Goal: Use online tool/utility

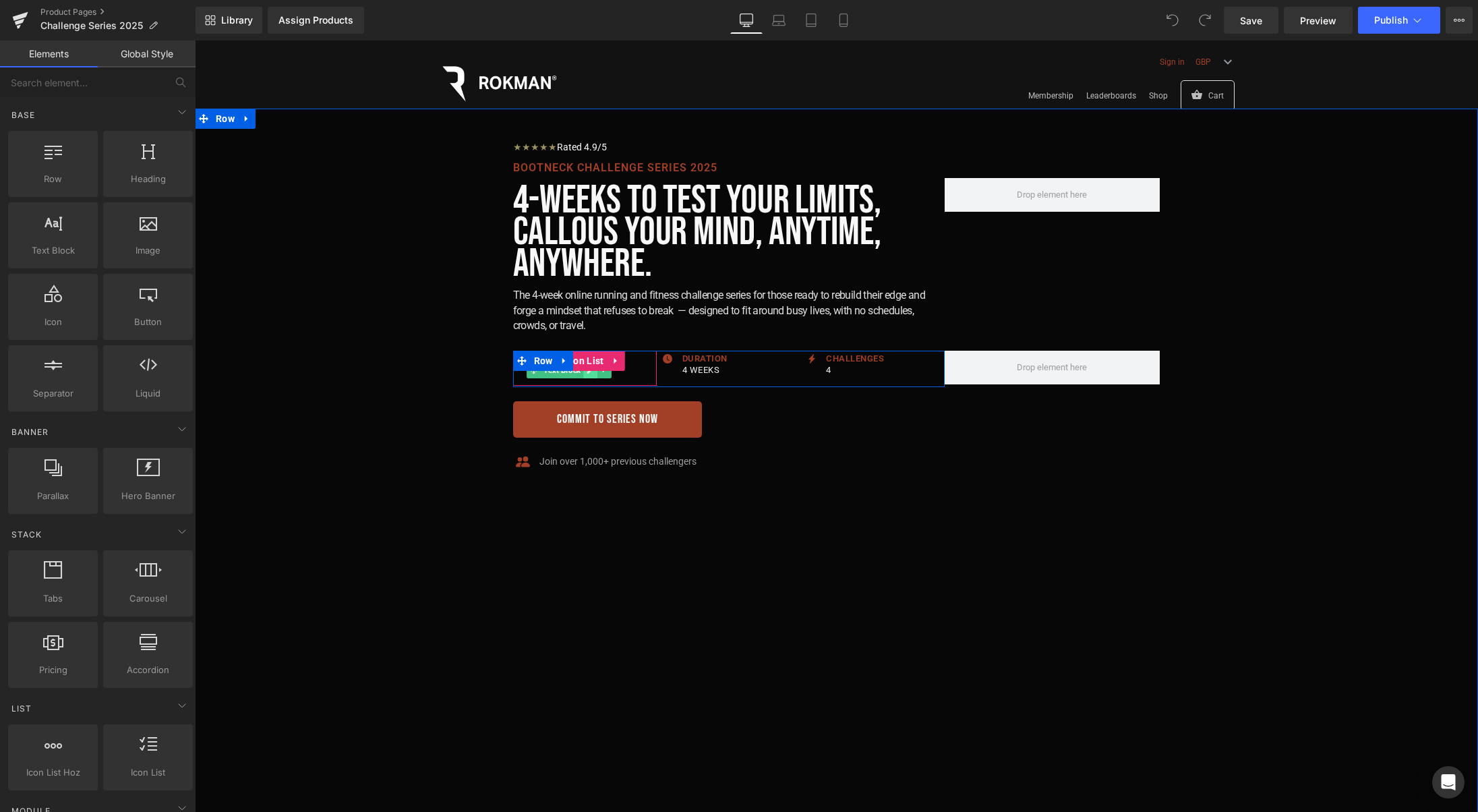
click at [588, 374] on link at bounding box center [591, 370] width 14 height 16
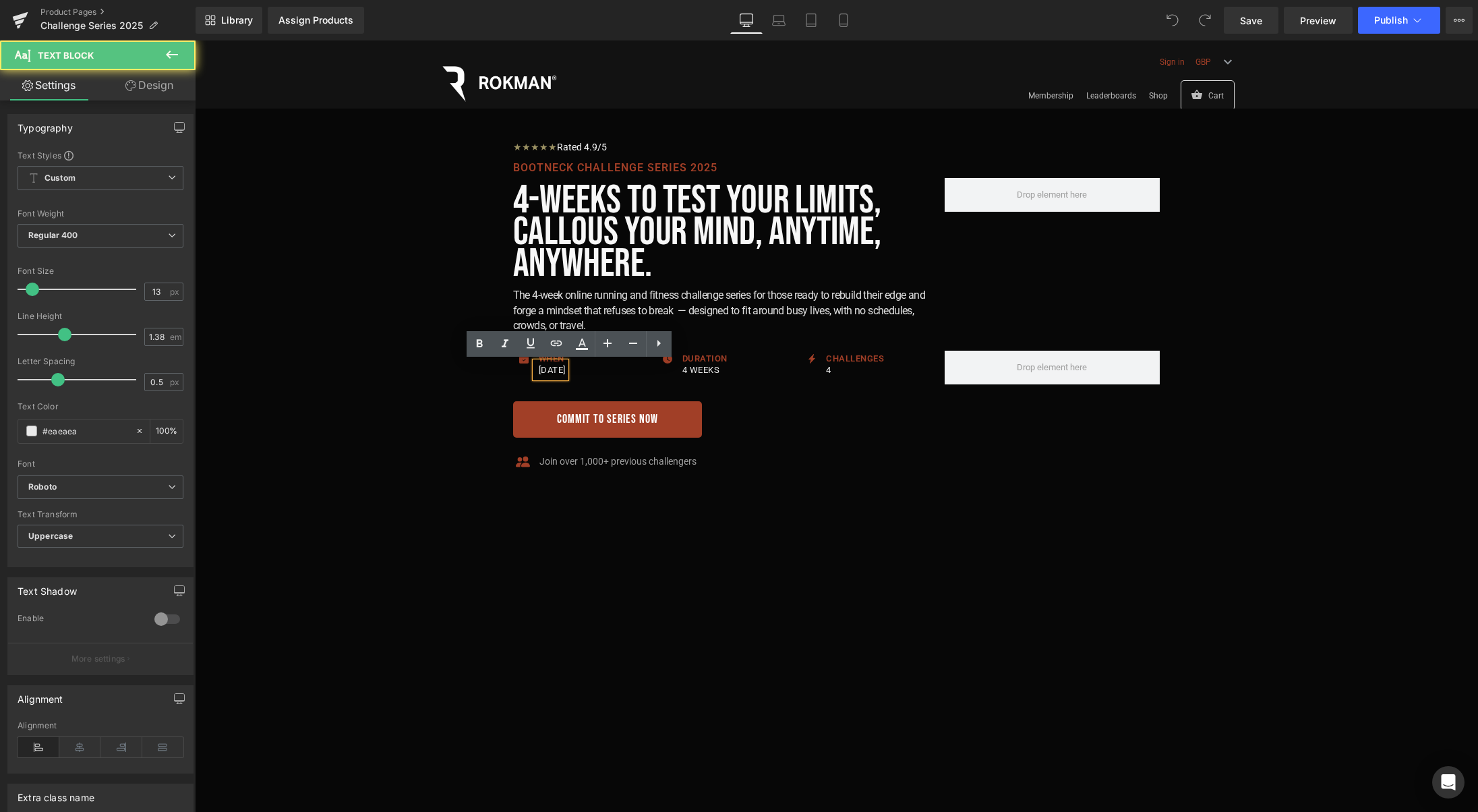
drag, startPoint x: 579, startPoint y: 371, endPoint x: 541, endPoint y: 372, distance: 38.0
click at [541, 372] on p "[DATE]" at bounding box center [552, 369] width 27 height 16
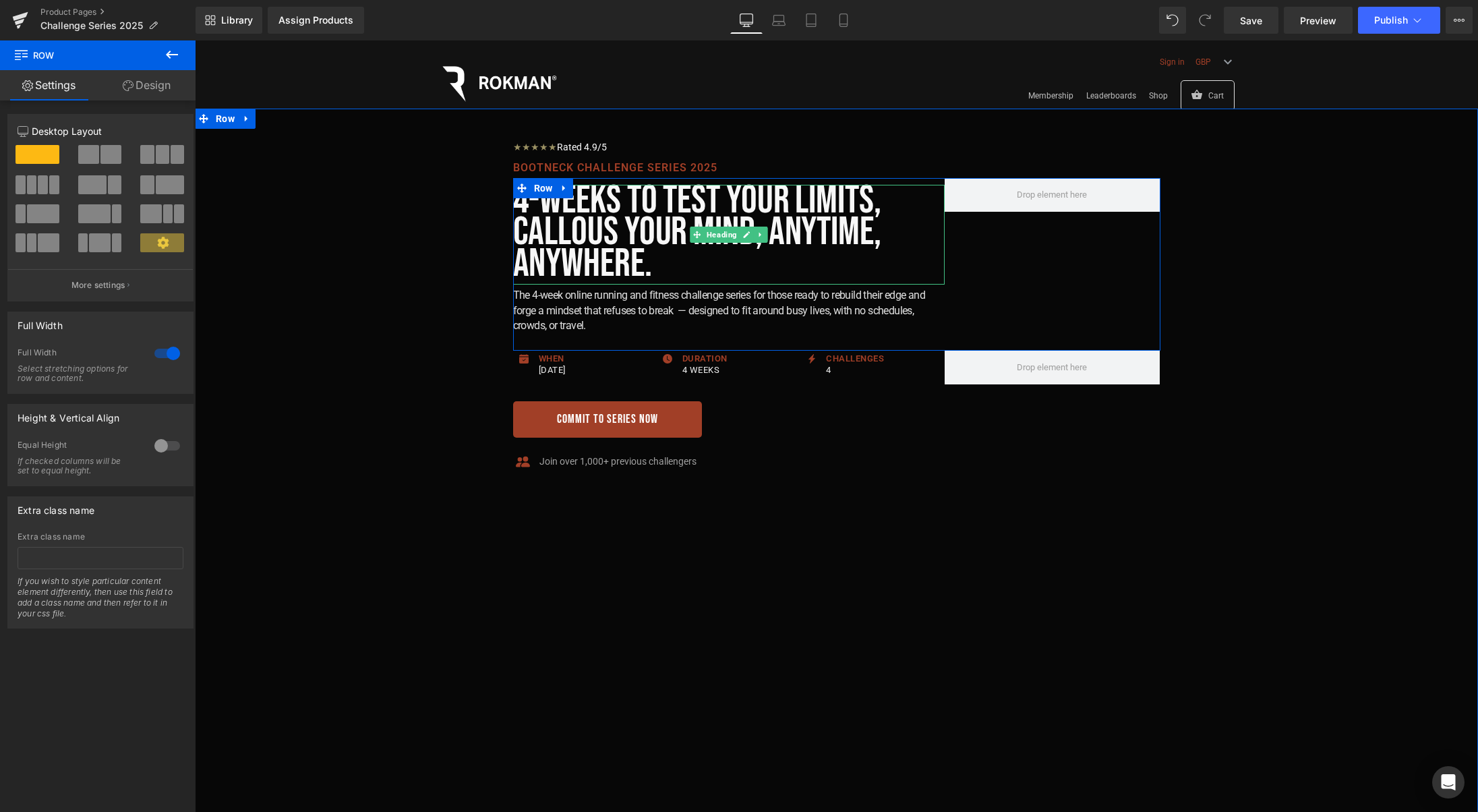
click at [653, 252] on h1 "4-Weeks to Test your limits, Callous your mind, Anytime, Anywhere." at bounding box center [729, 233] width 432 height 96
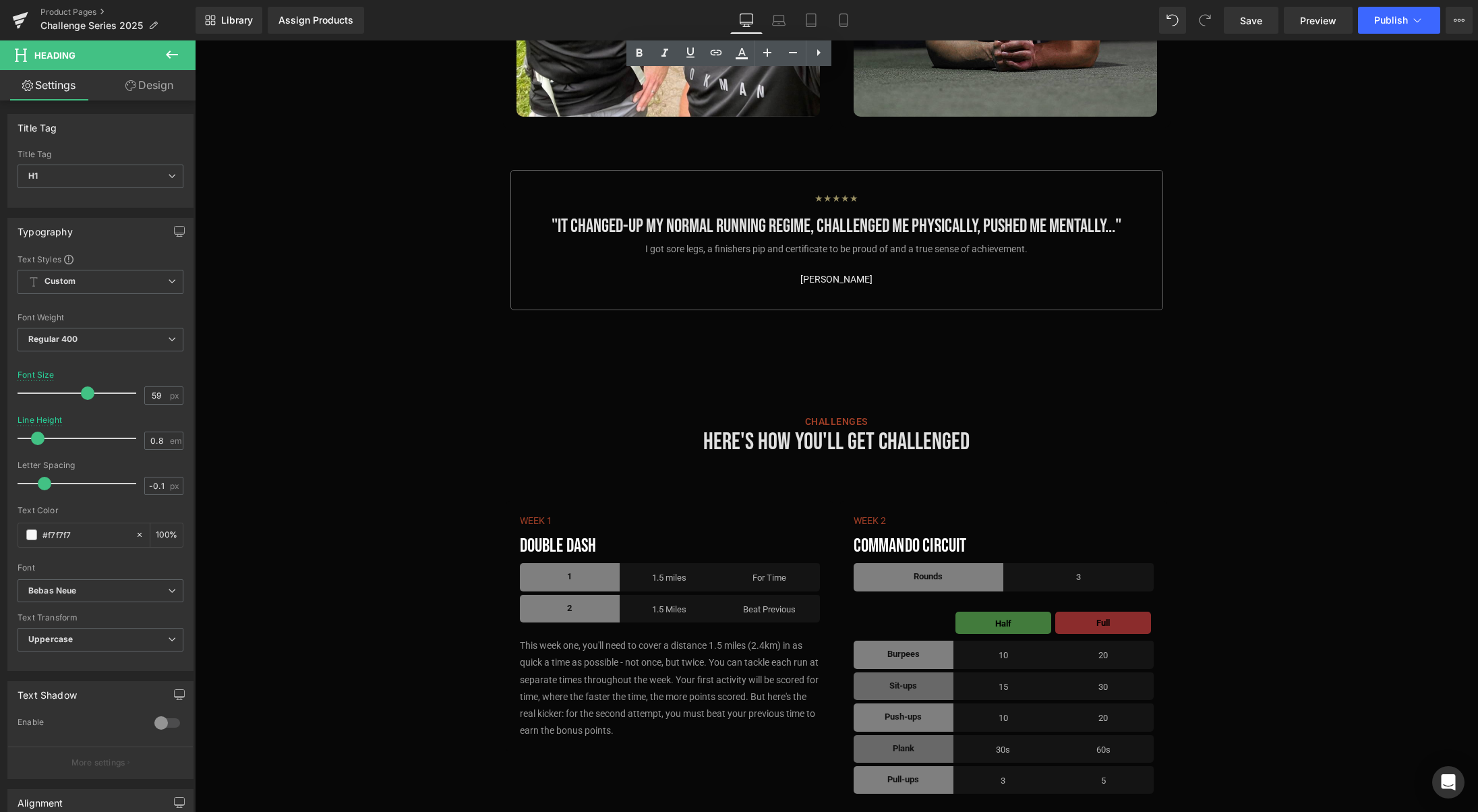
scroll to position [3780, 0]
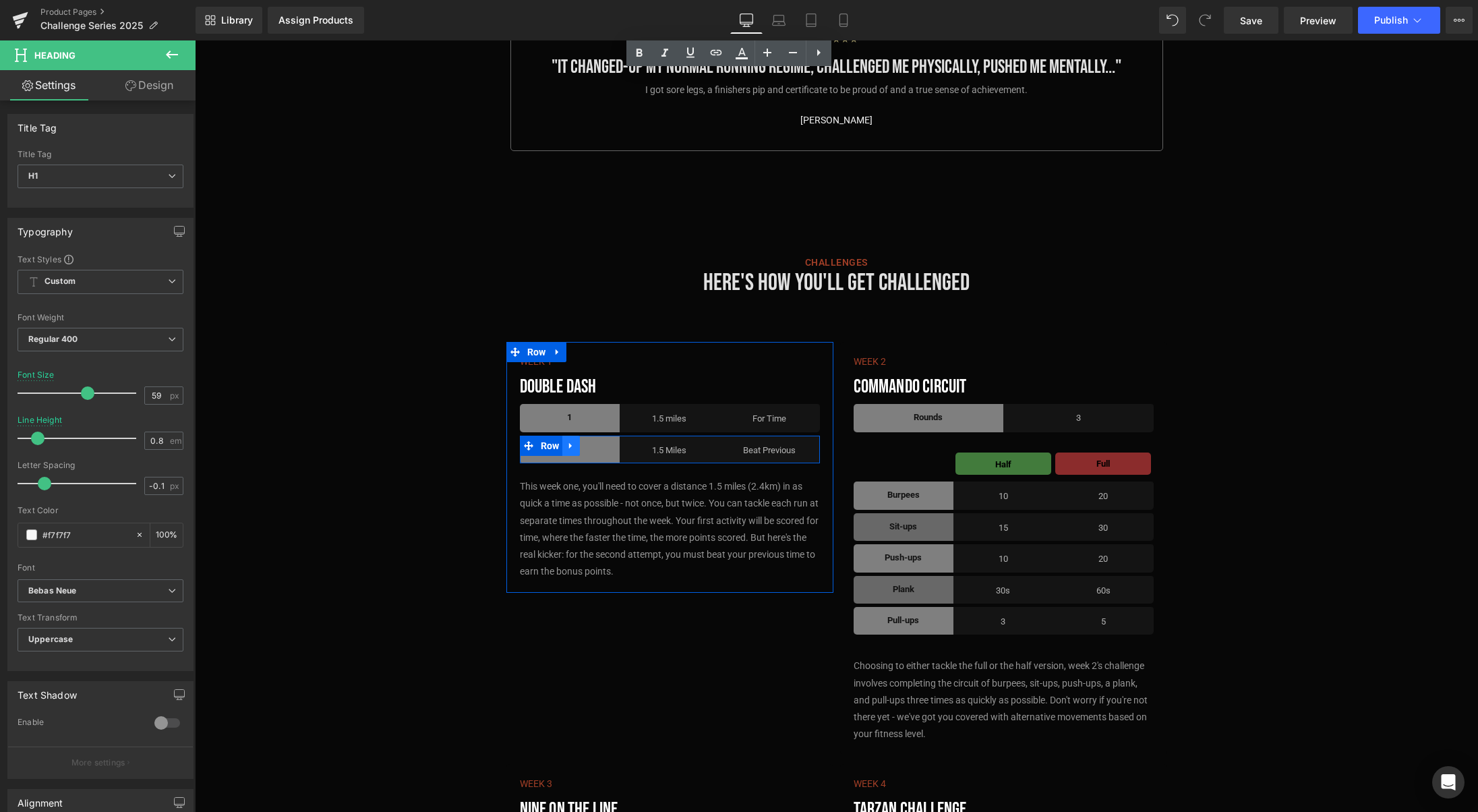
click at [575, 441] on icon at bounding box center [571, 445] width 10 height 10
click at [604, 441] on icon at bounding box center [606, 446] width 10 height 10
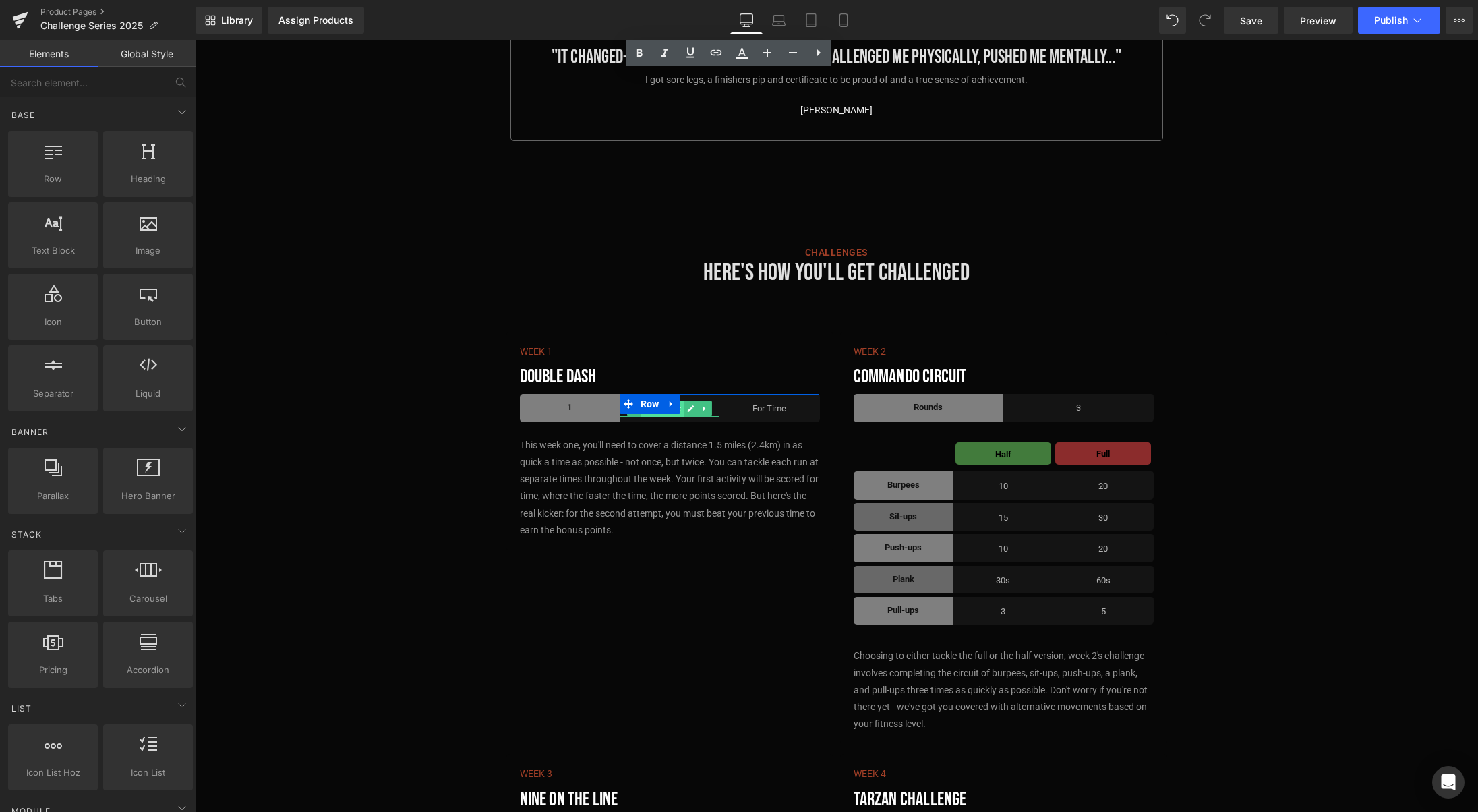
scroll to position [3770, 0]
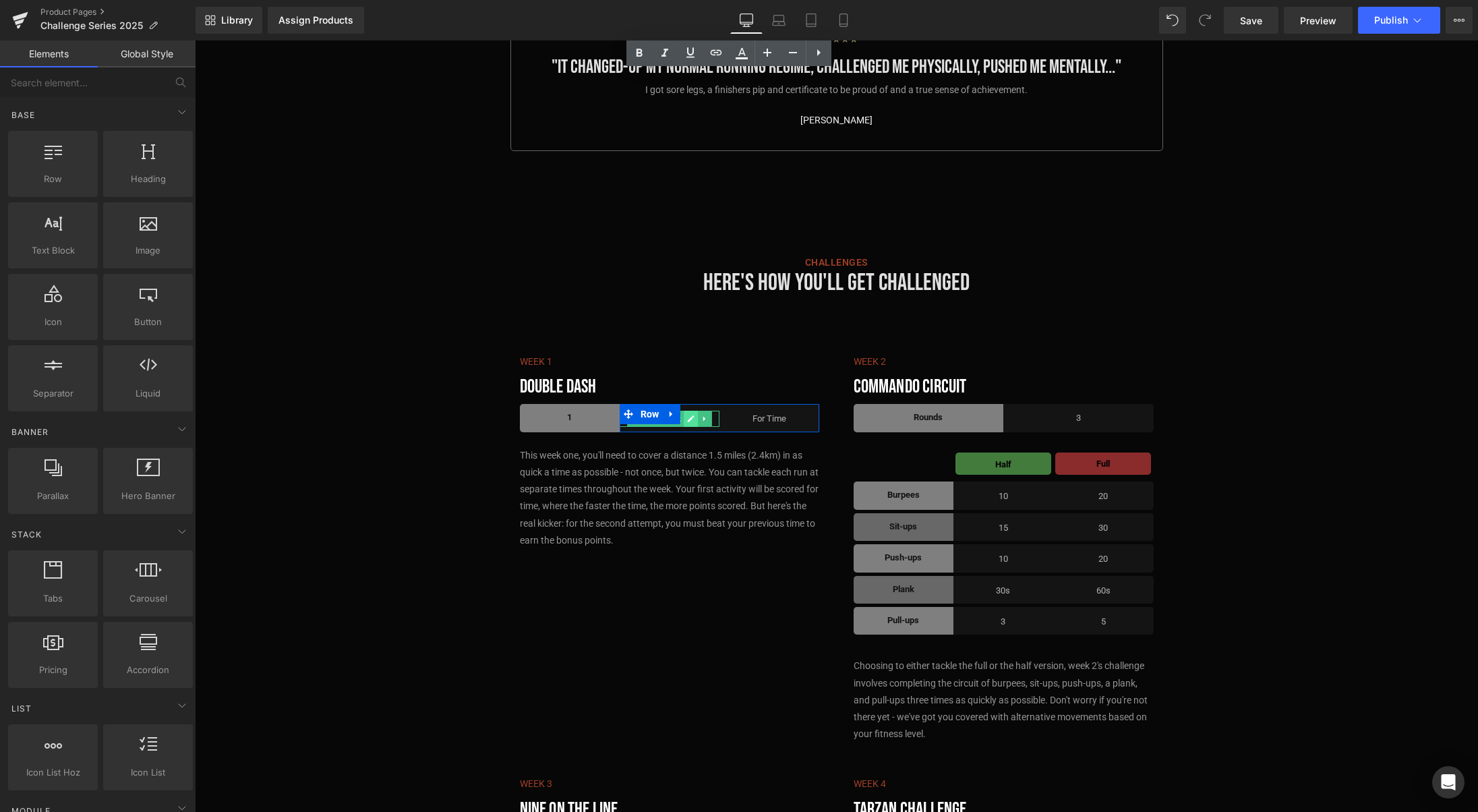
click at [692, 415] on icon at bounding box center [691, 419] width 7 height 7
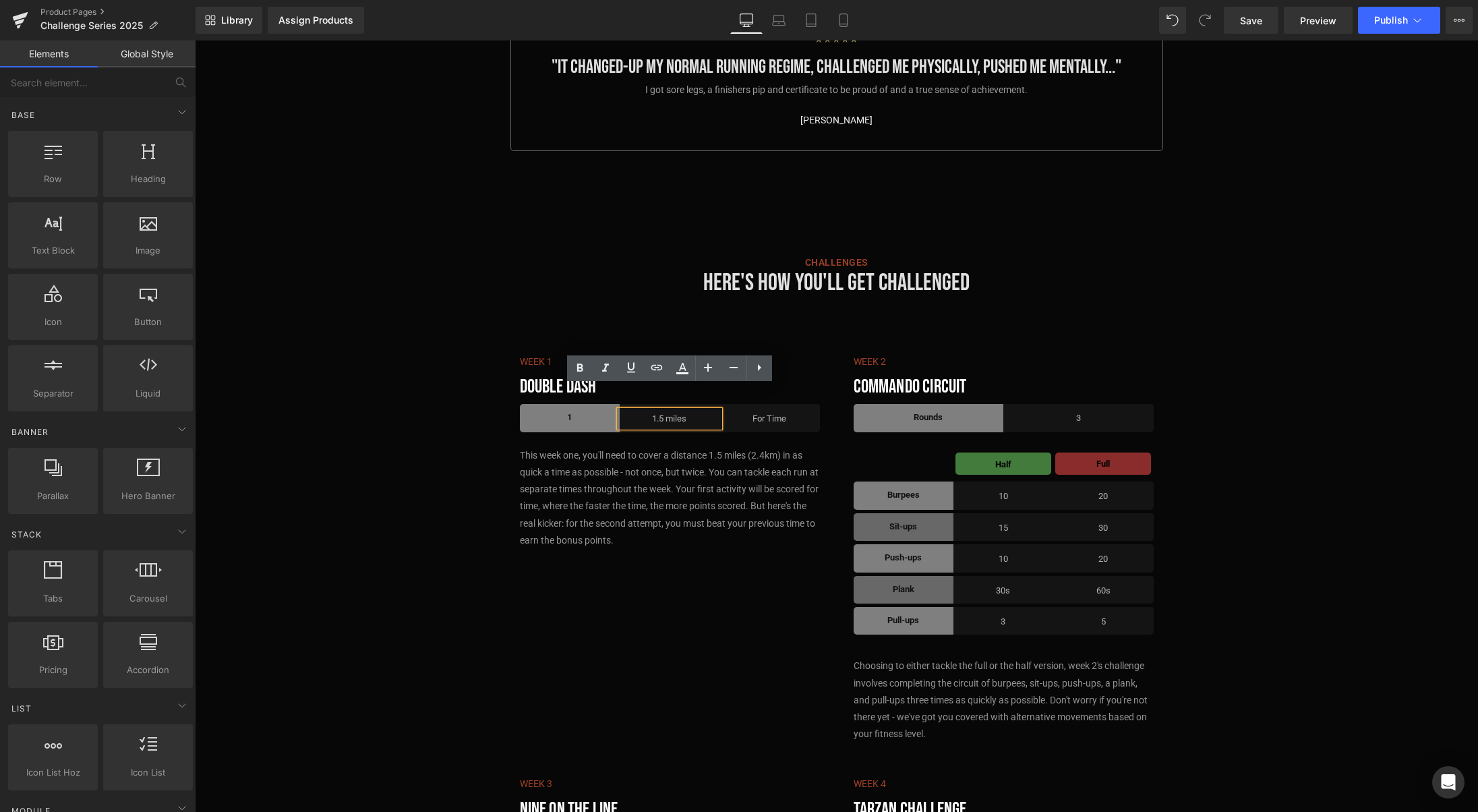
click at [698, 410] on p "1.5 miles" at bounding box center [670, 418] width 100 height 16
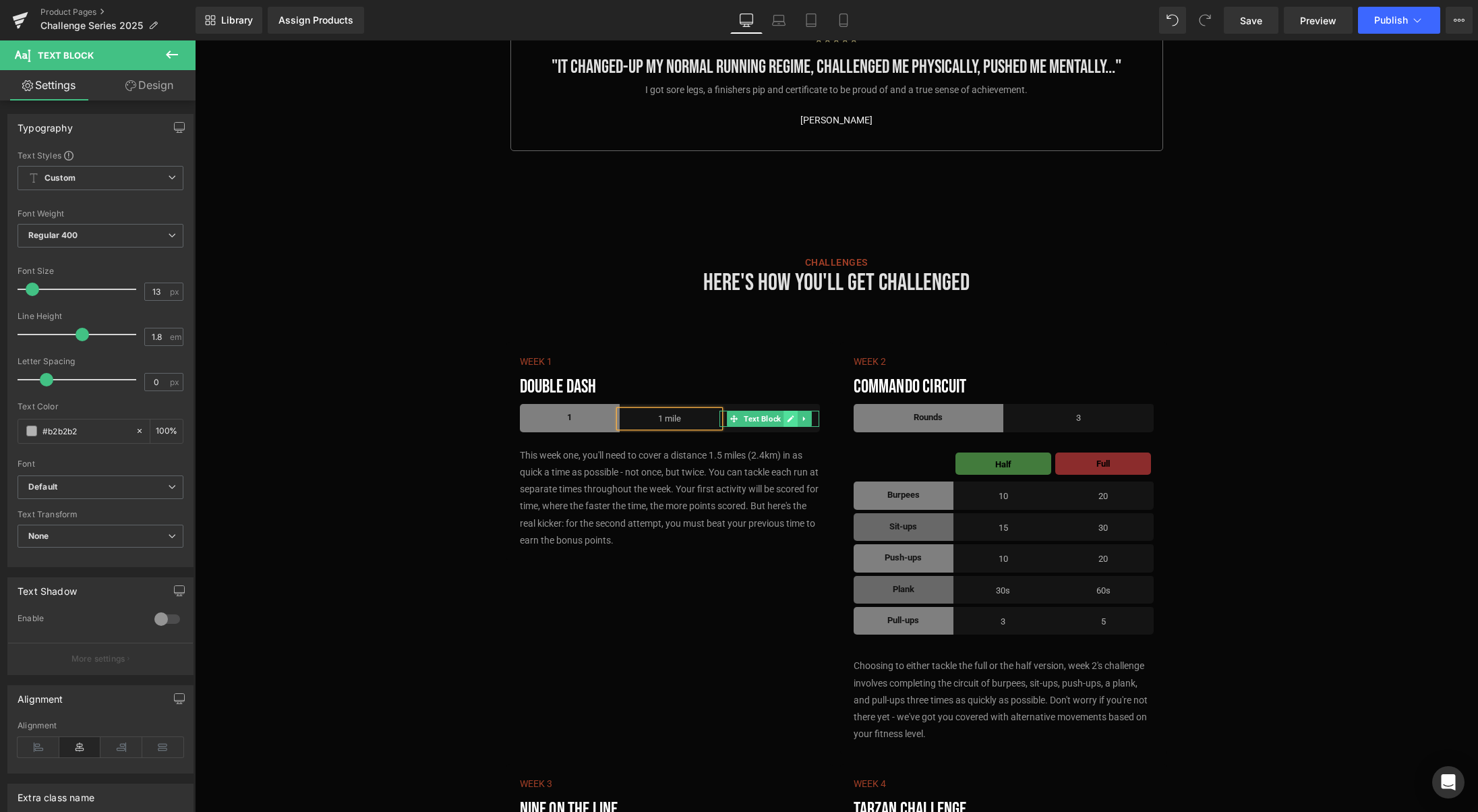
click at [788, 415] on icon at bounding box center [790, 419] width 8 height 8
click at [795, 410] on p "For Time" at bounding box center [770, 418] width 100 height 16
